Goal: Task Accomplishment & Management: Manage account settings

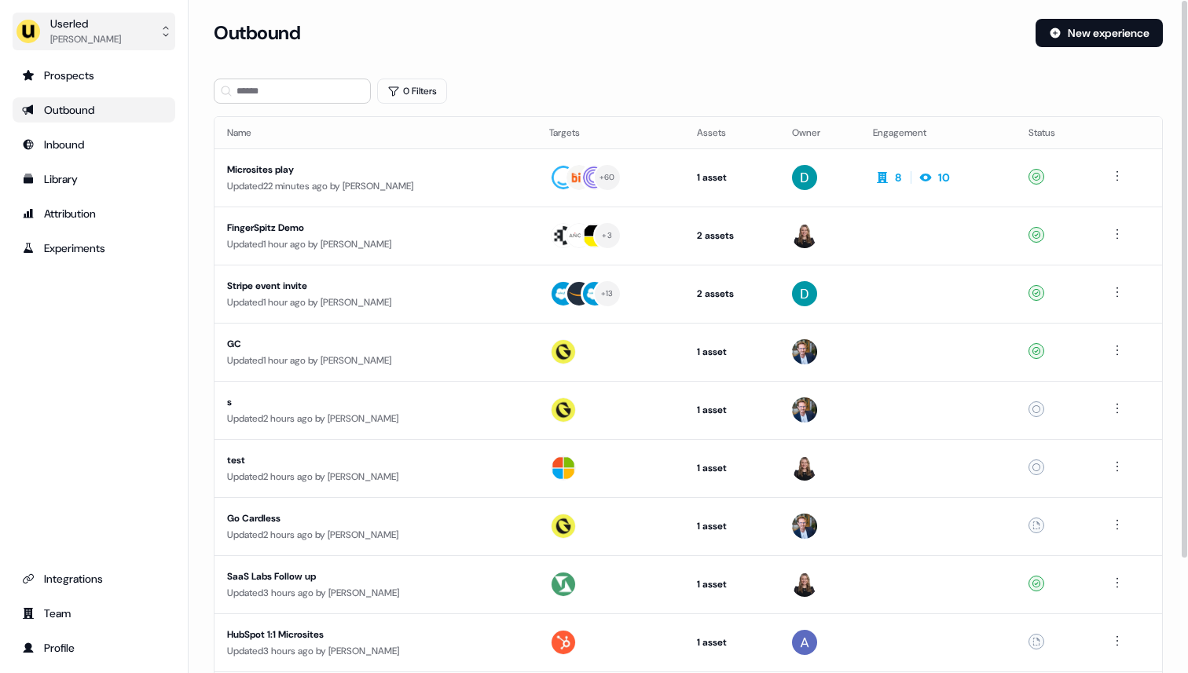
click at [75, 46] on div "Ryan Hennessy" at bounding box center [85, 39] width 71 height 16
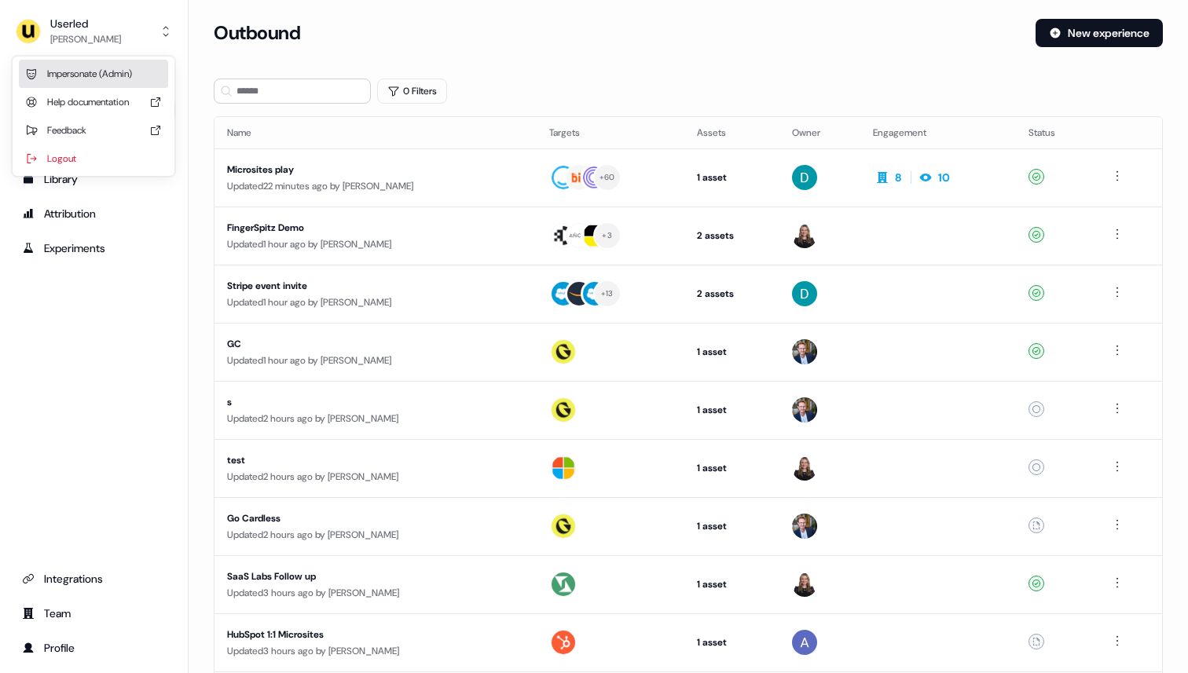
click at [85, 71] on div "Impersonate (Admin)" at bounding box center [93, 74] width 149 height 28
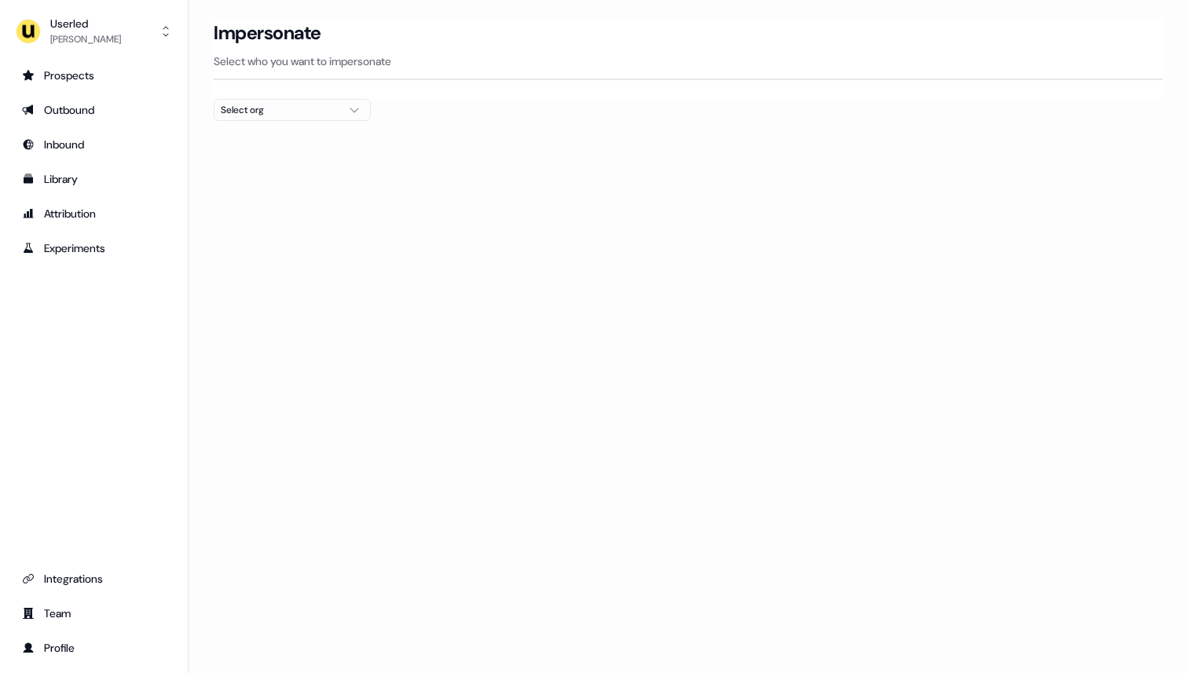
click at [248, 107] on div "Select org" at bounding box center [280, 110] width 118 height 16
type input "*"
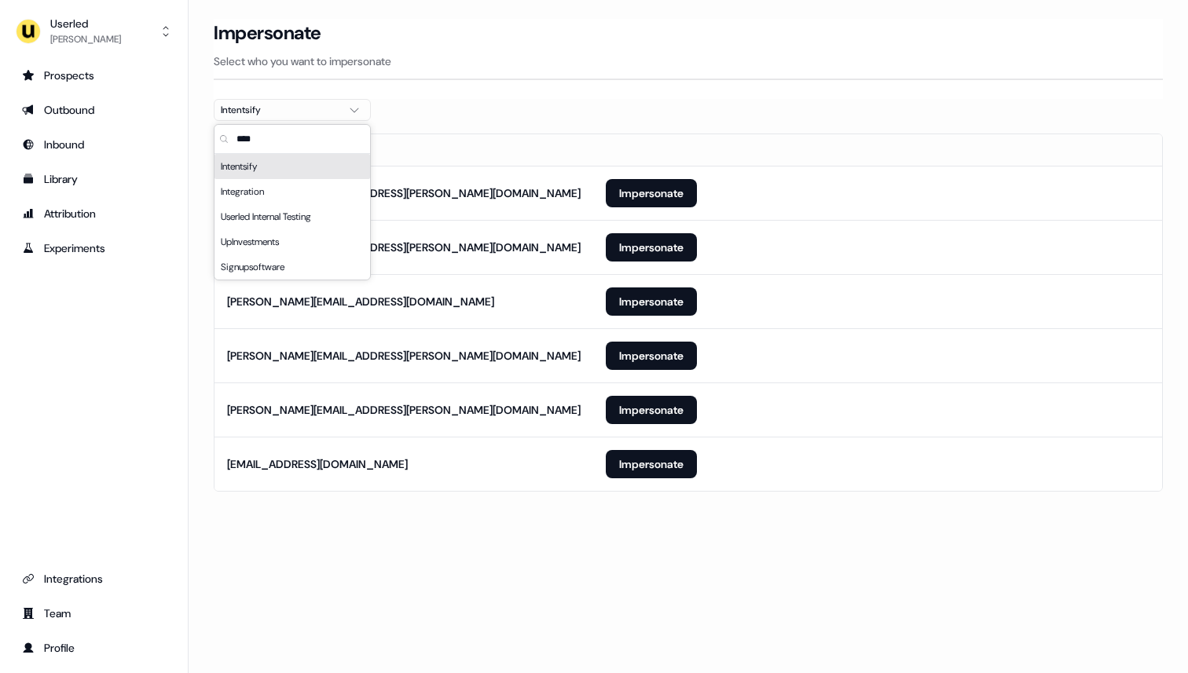
type input "****"
click at [636, 115] on section "Loading... Impersonate Select who you want to impersonate Intentsify Email sama…" at bounding box center [688, 277] width 999 height 517
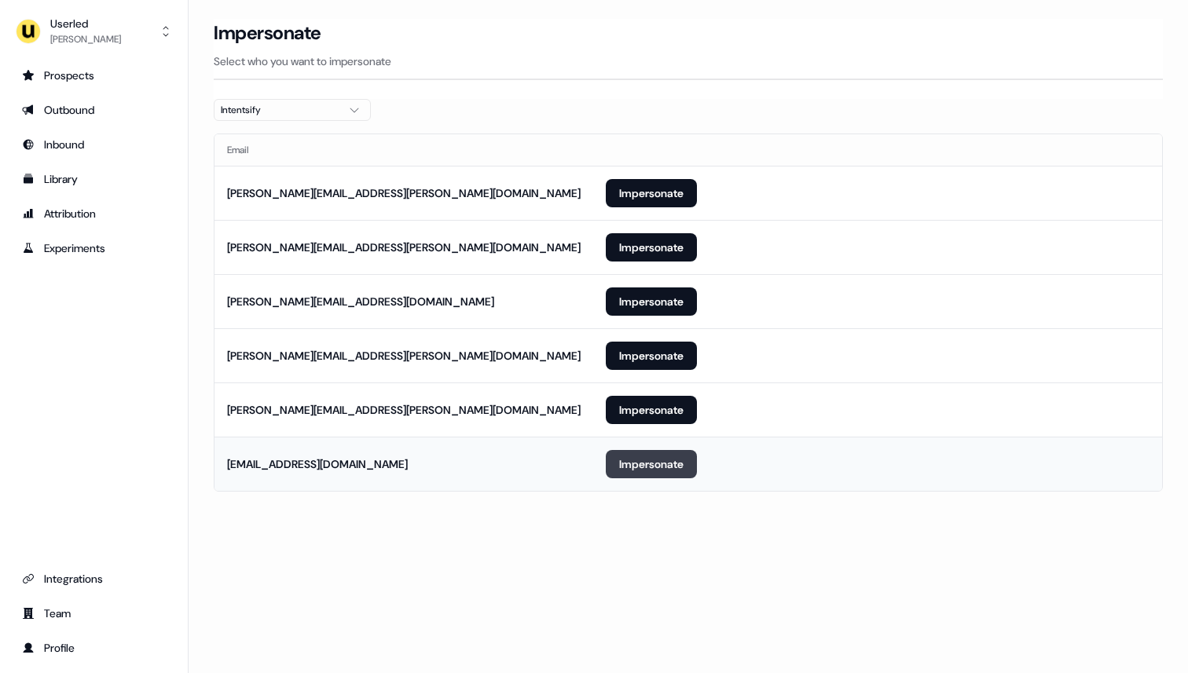
click at [626, 477] on button "Impersonate" at bounding box center [651, 464] width 91 height 28
click at [626, 463] on button "Impersonate" at bounding box center [651, 464] width 91 height 28
